Goal: Task Accomplishment & Management: Manage account settings

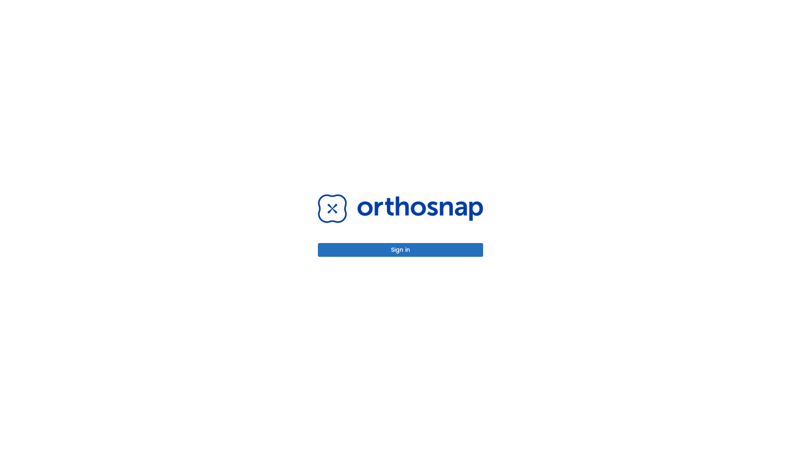
click at [401, 250] on button "Sign in" at bounding box center [400, 250] width 165 height 14
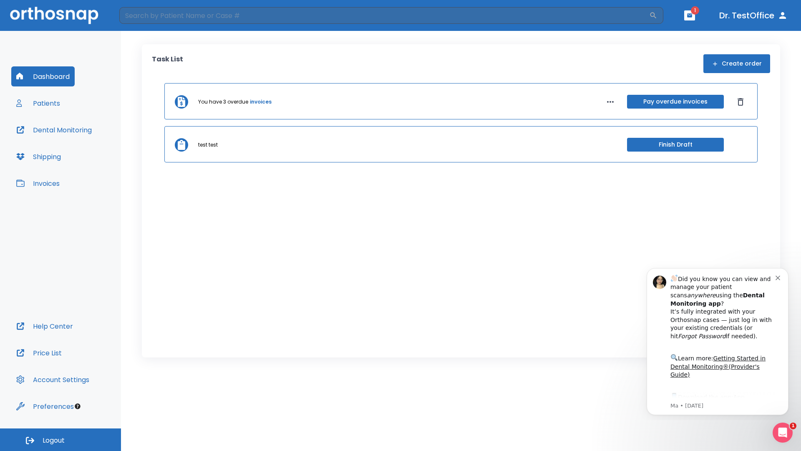
click at [60, 439] on span "Logout" at bounding box center [54, 440] width 22 height 9
